Goal: Information Seeking & Learning: Find specific fact

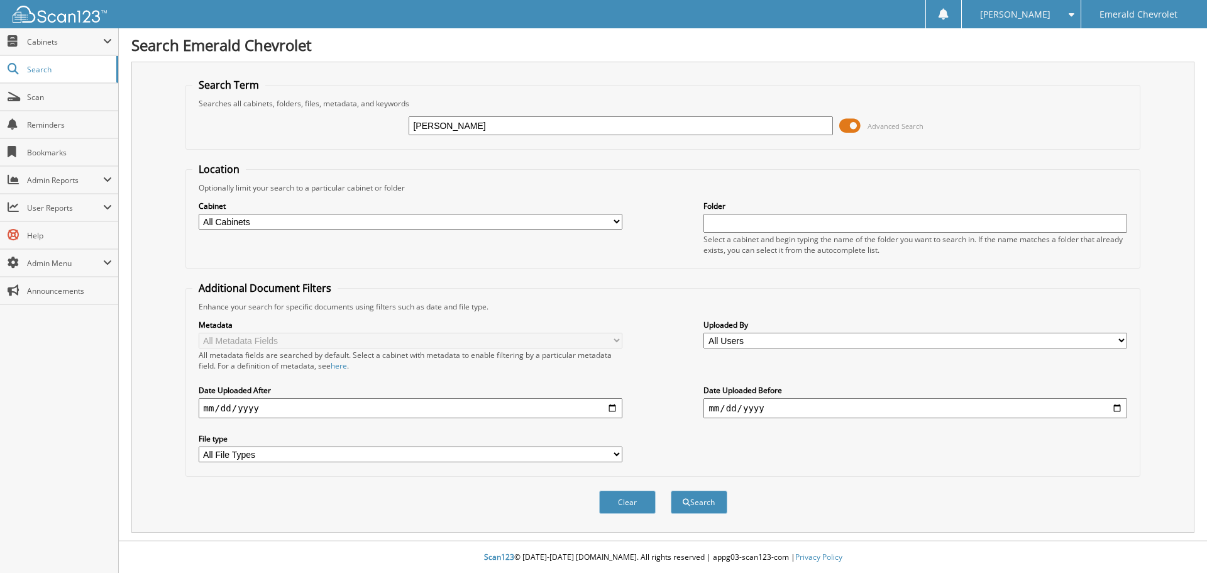
type input "[PERSON_NAME]"
click at [671, 490] on button "Search" at bounding box center [699, 501] width 57 height 23
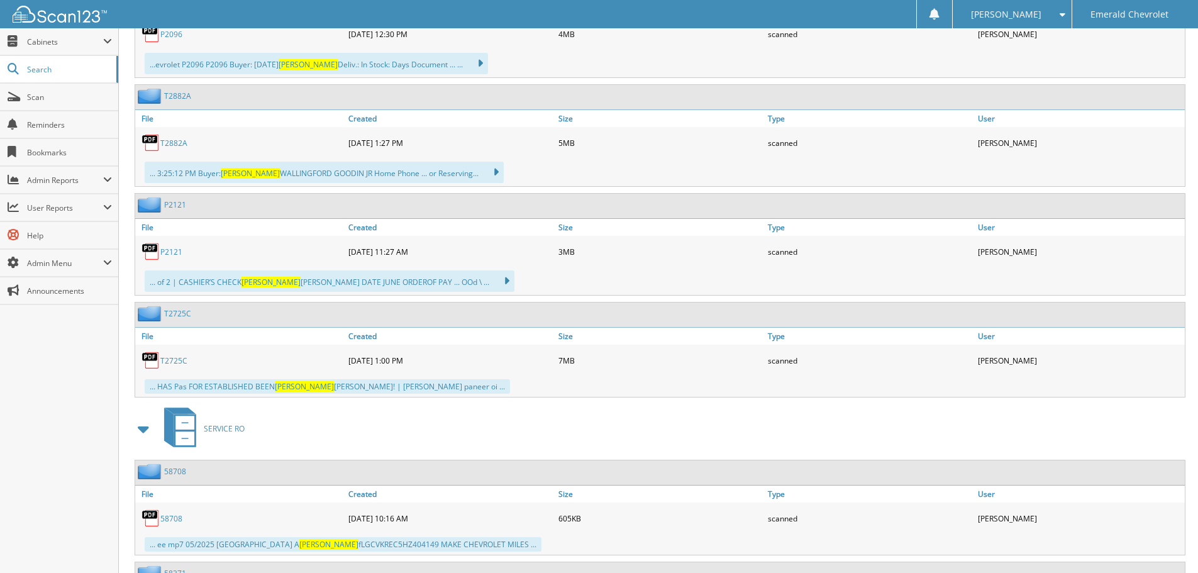
scroll to position [880, 0]
click at [140, 427] on span at bounding box center [144, 429] width 18 height 23
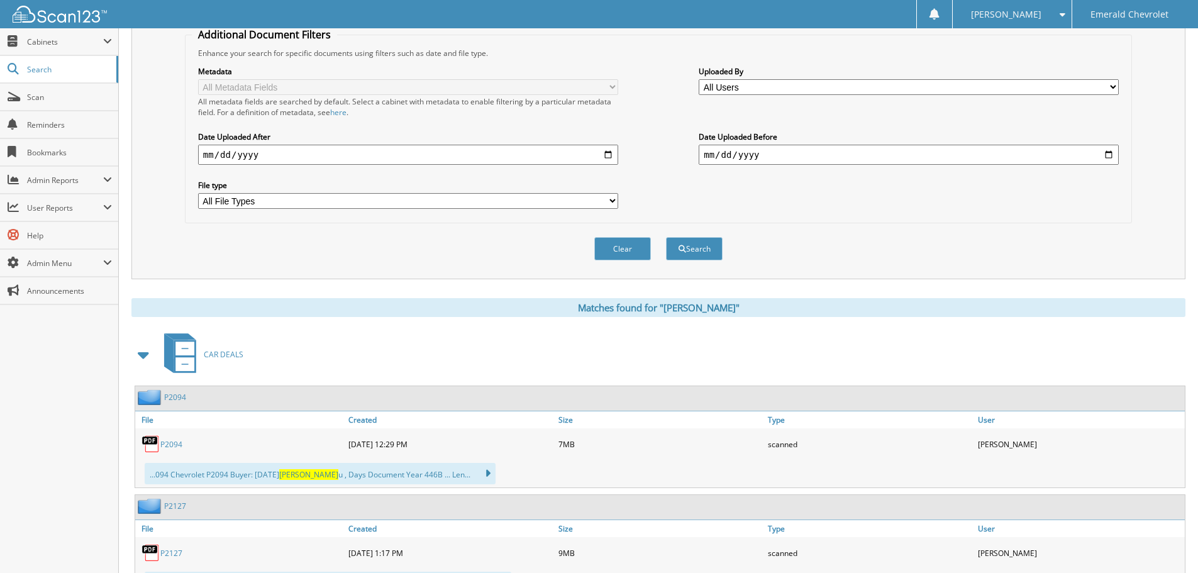
scroll to position [63, 0]
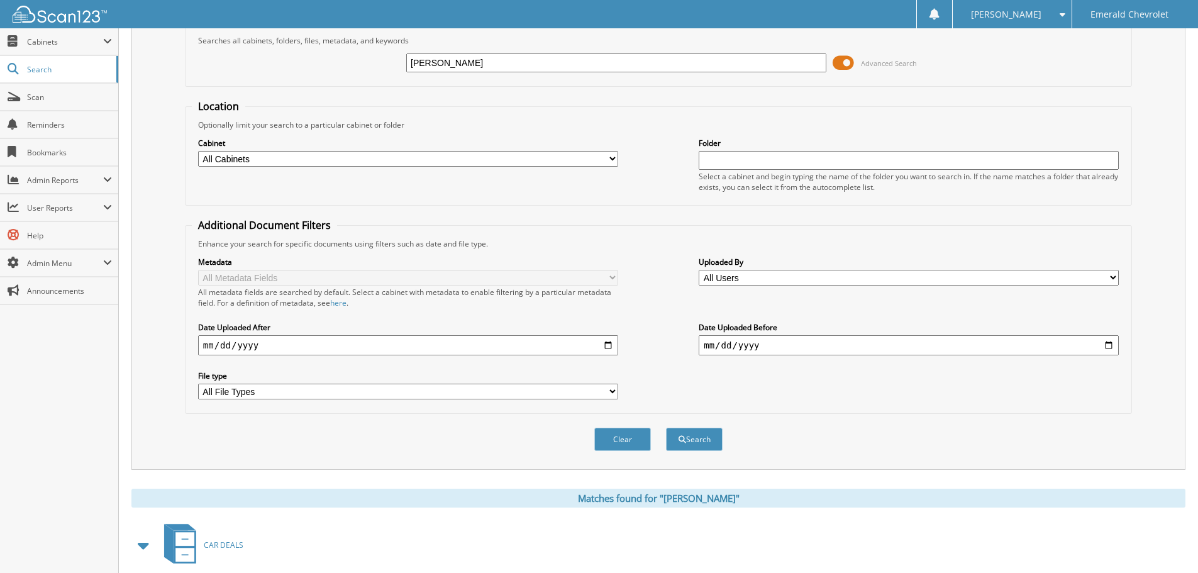
click at [455, 55] on input "[PERSON_NAME]" at bounding box center [616, 62] width 420 height 19
drag, startPoint x: 454, startPoint y: 63, endPoint x: 375, endPoint y: 63, distance: 79.2
click at [375, 63] on div "james Advanced Search" at bounding box center [658, 63] width 933 height 34
type input "karl"
click at [666, 427] on button "Search" at bounding box center [694, 438] width 57 height 23
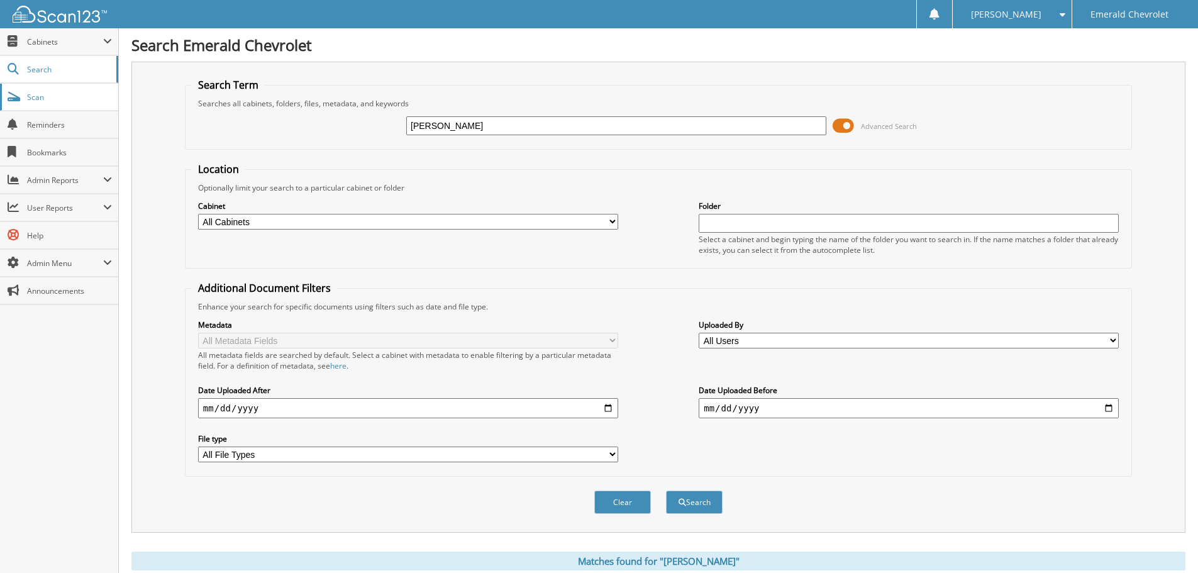
click at [40, 97] on span "Scan" at bounding box center [69, 97] width 85 height 11
